Goal: Information Seeking & Learning: Learn about a topic

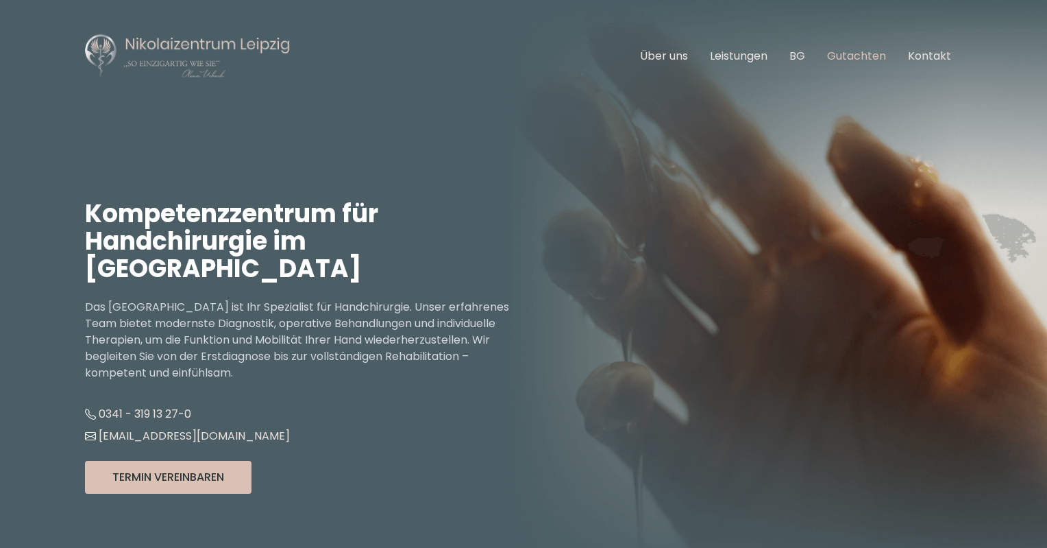
click at [850, 56] on link "Gutachten" at bounding box center [856, 56] width 59 height 16
click at [686, 58] on link "Über uns" at bounding box center [664, 56] width 48 height 16
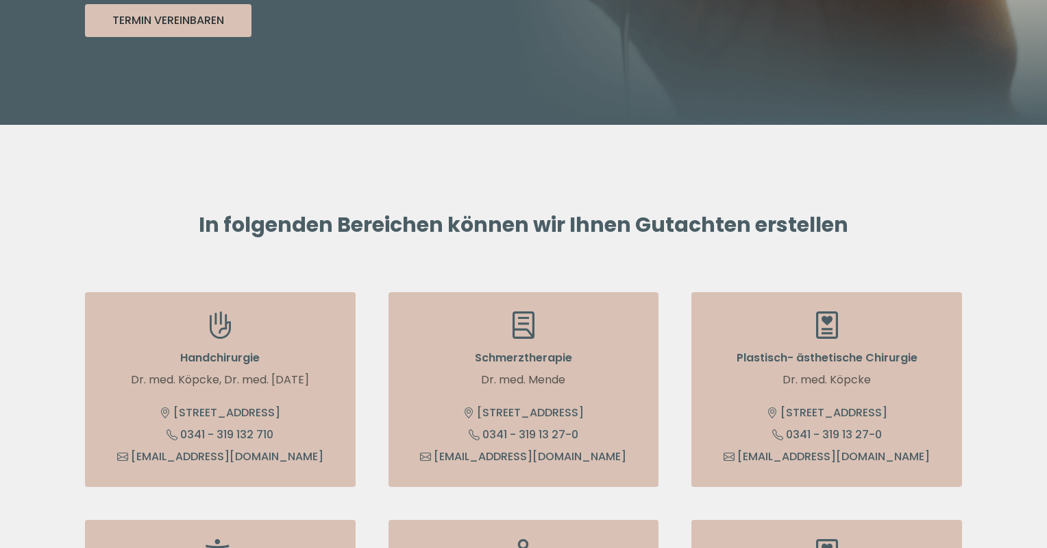
scroll to position [411, 0]
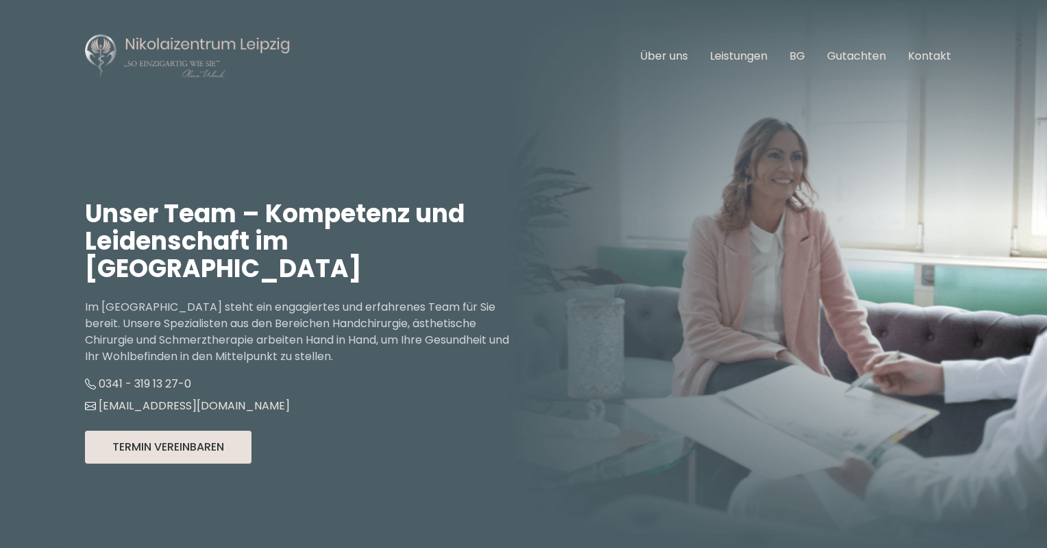
click at [217, 430] on button "Termin Vereinbaren" at bounding box center [168, 446] width 167 height 33
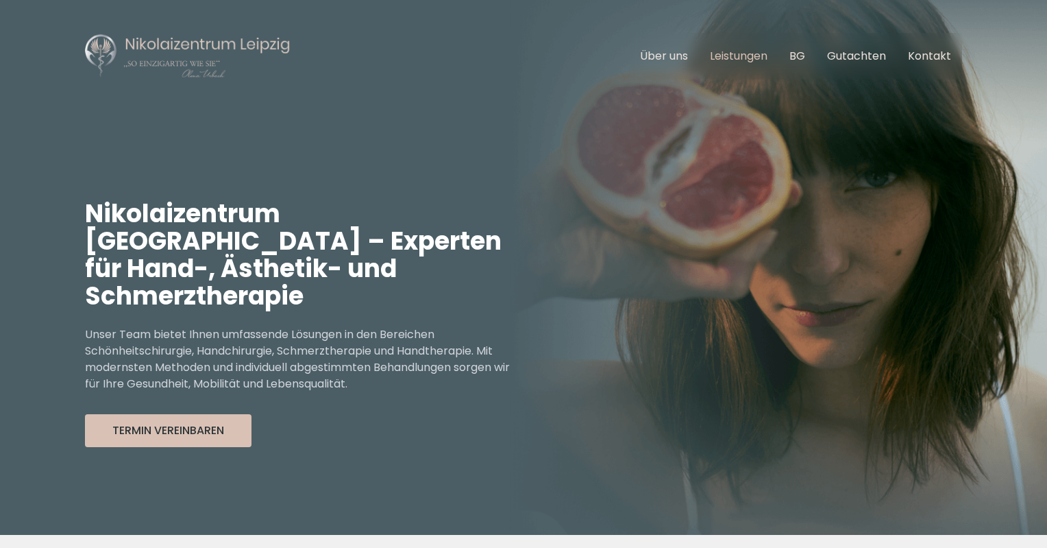
click at [719, 58] on link "Leistungen" at bounding box center [739, 56] width 58 height 16
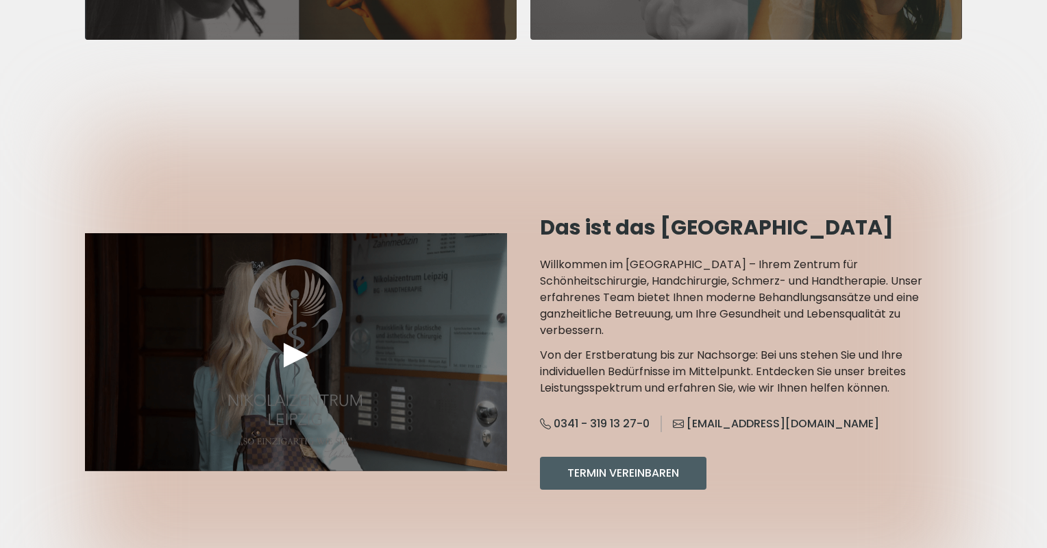
scroll to position [1261, 0]
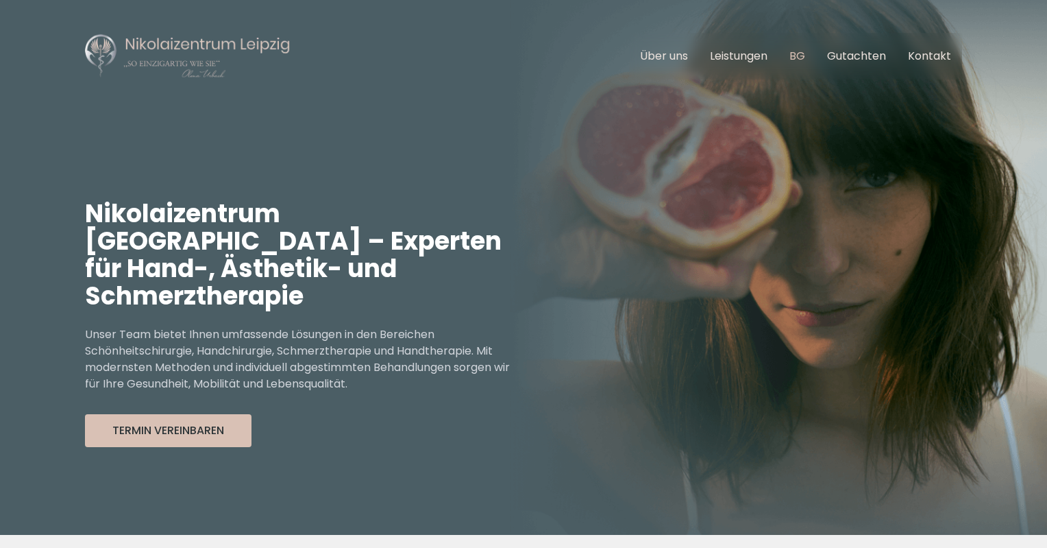
click at [798, 52] on link "BG" at bounding box center [797, 56] width 16 height 16
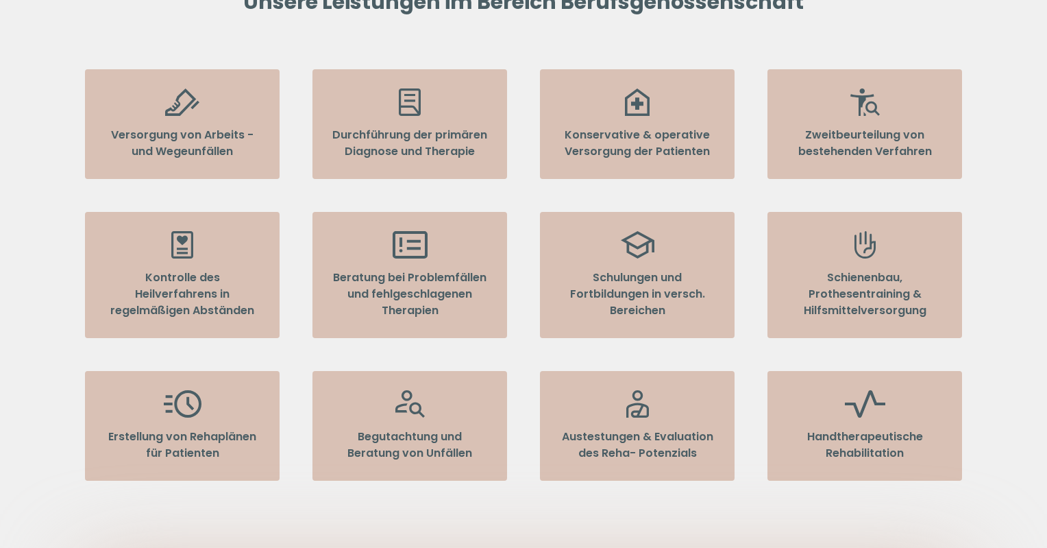
scroll to position [685, 0]
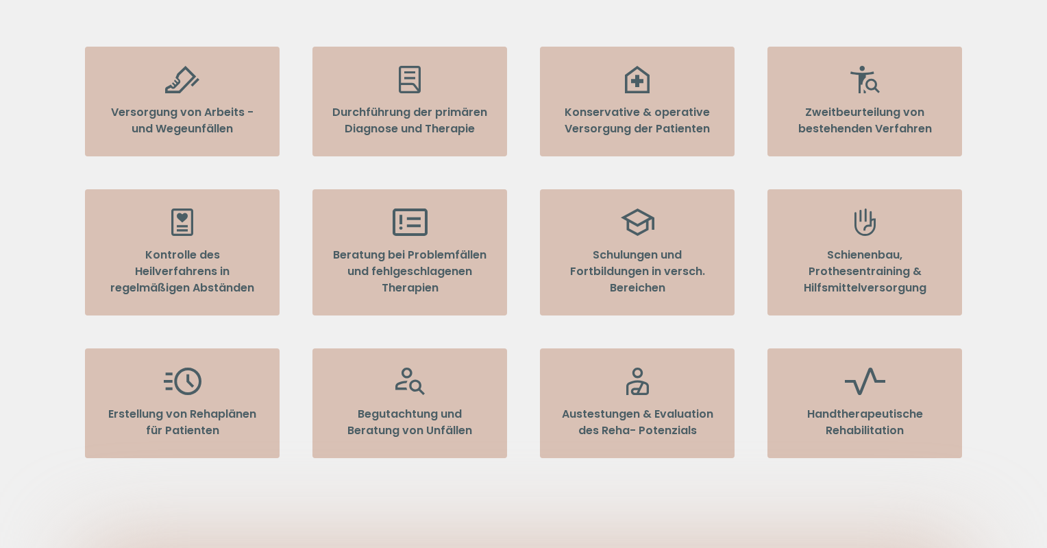
click at [436, 406] on p "Begutachtung und Beratung von Unfällen" at bounding box center [410, 422] width 156 height 33
click at [401, 367] on icon at bounding box center [409, 380] width 29 height 27
click at [367, 408] on p "Begutachtung und Beratung von Unfällen" at bounding box center [410, 422] width 156 height 33
click at [360, 406] on p "Begutachtung und Beratung von Unfällen" at bounding box center [410, 422] width 156 height 33
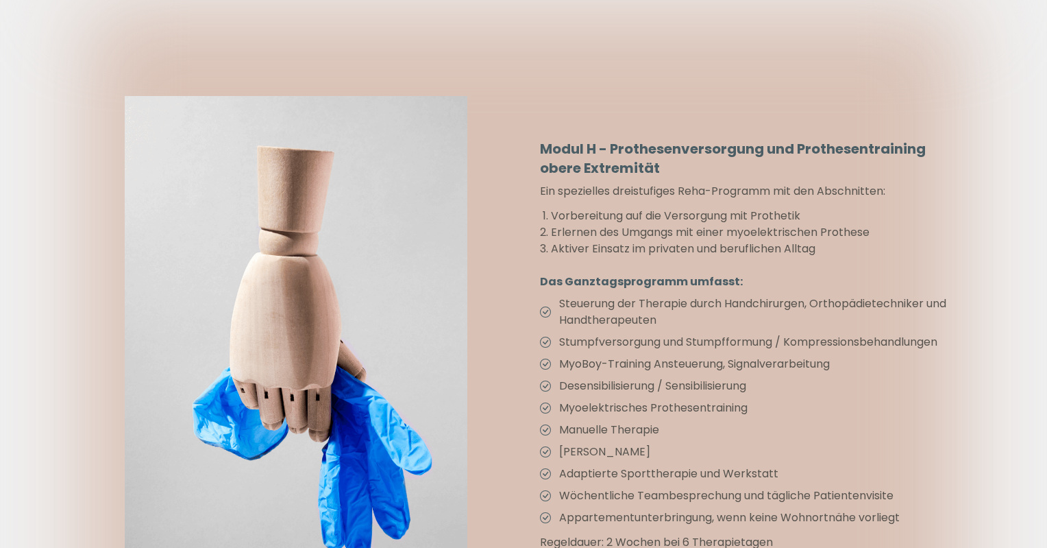
scroll to position [5276, 0]
